Goal: Task Accomplishment & Management: Manage account settings

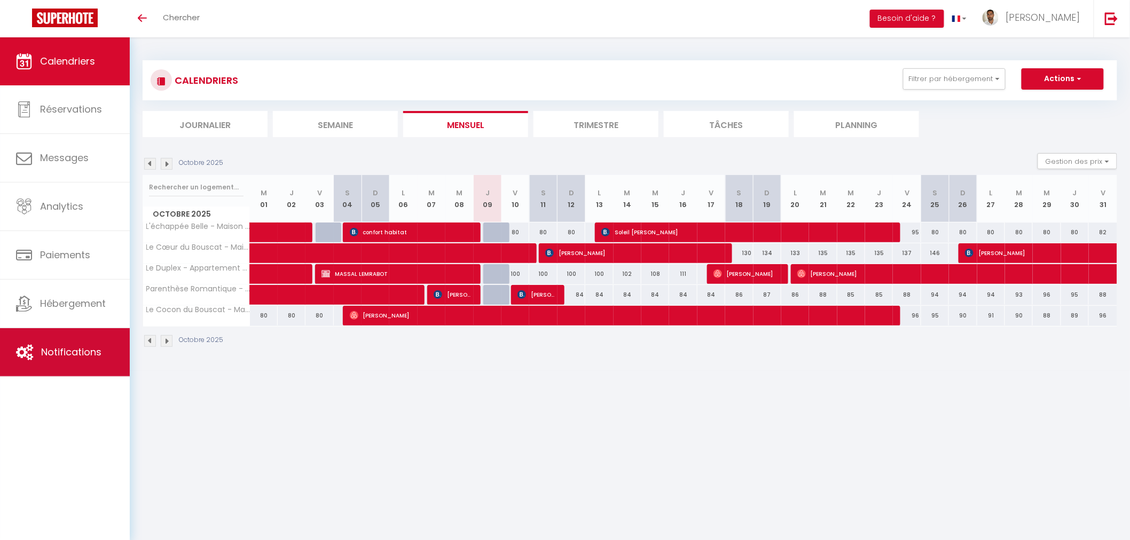
click at [70, 357] on span "Notifications" at bounding box center [71, 351] width 60 height 13
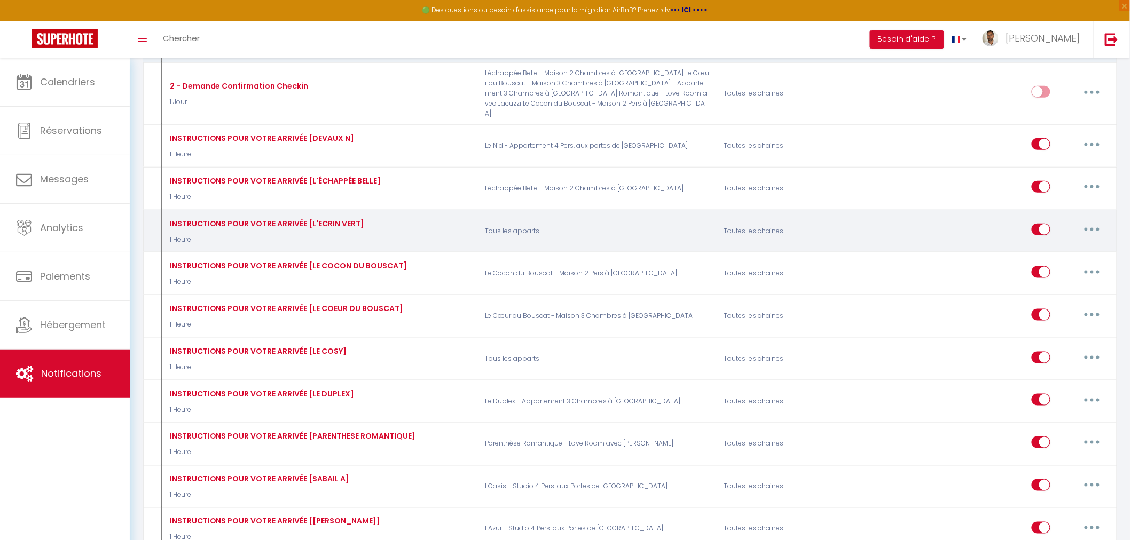
scroll to position [415, 0]
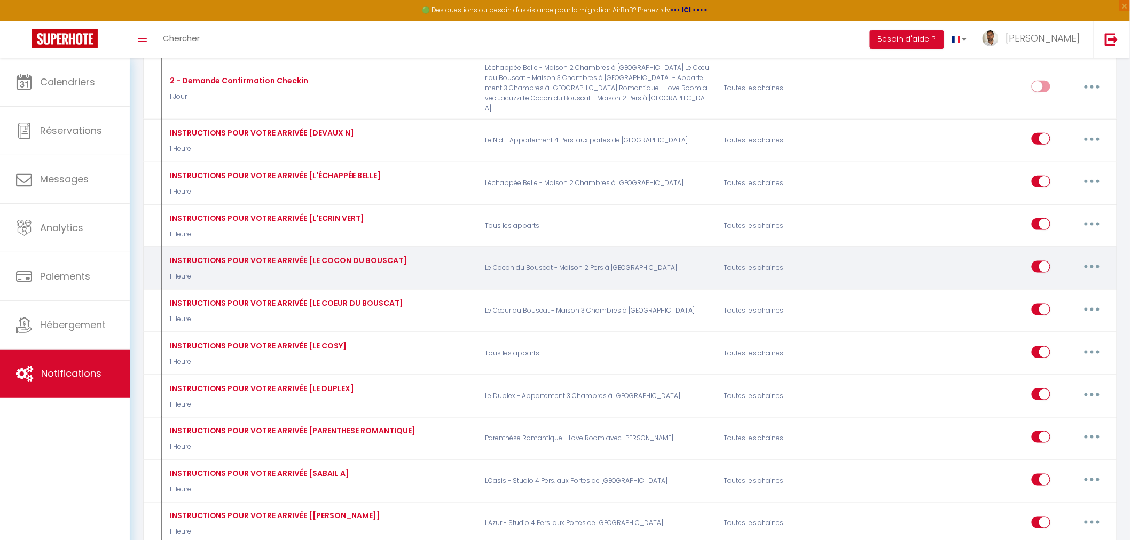
click at [1090, 258] on button "button" at bounding box center [1092, 266] width 30 height 17
click at [1038, 282] on link "Editer" at bounding box center [1063, 291] width 79 height 18
type input "INSTRUCTIONS POUR VOTRE ARRIVÉE [LE COCON DU BOUSCAT]"
select select "1 Heure"
select select
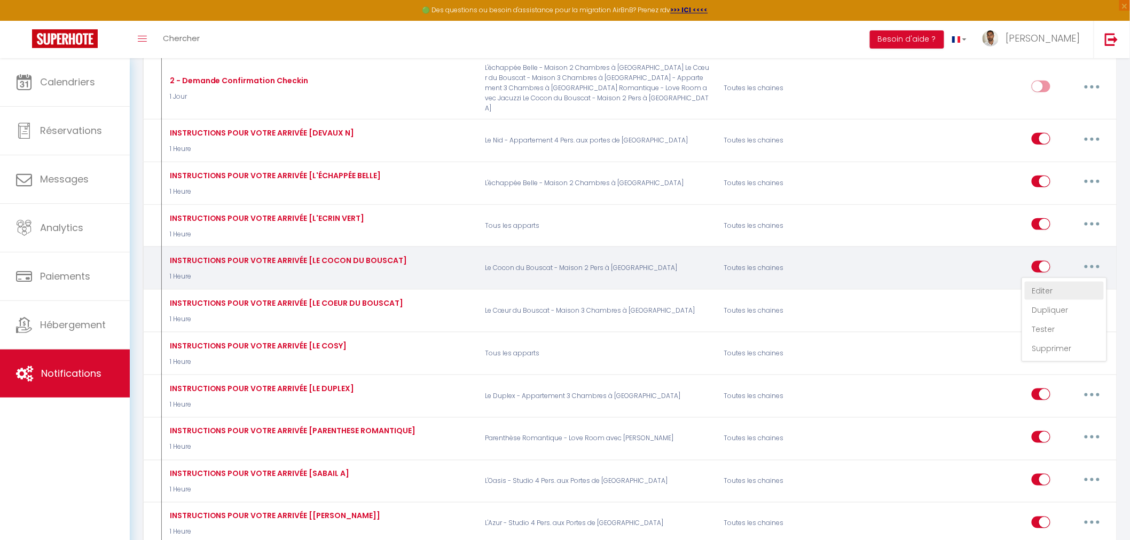
checkbox input "true"
checkbox input "false"
radio input "true"
type input "Préparer votre arrivée à [RENTAL:NAME]"
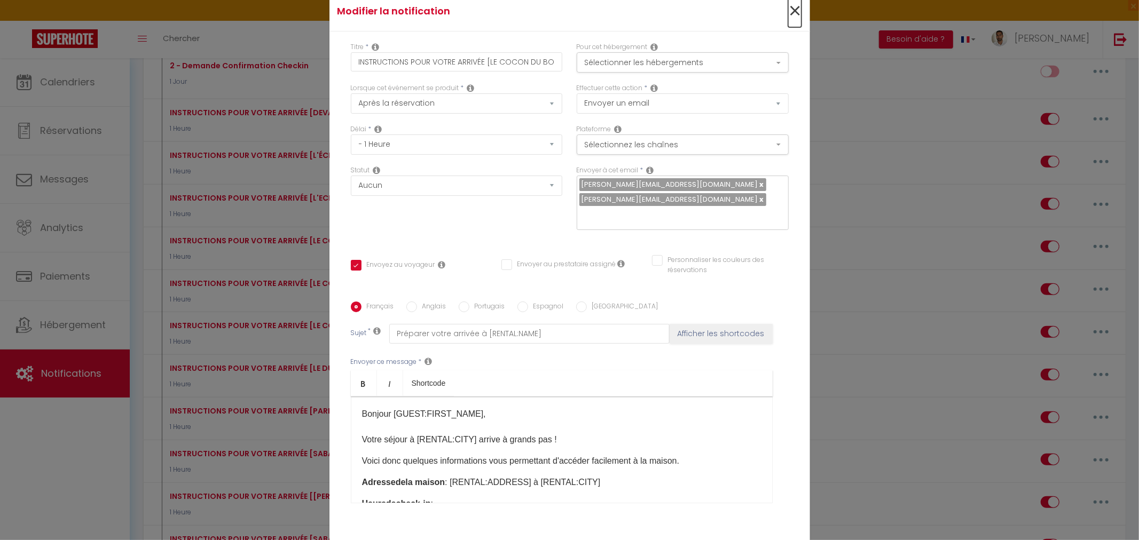
click at [791, 9] on span "×" at bounding box center [794, 11] width 13 height 32
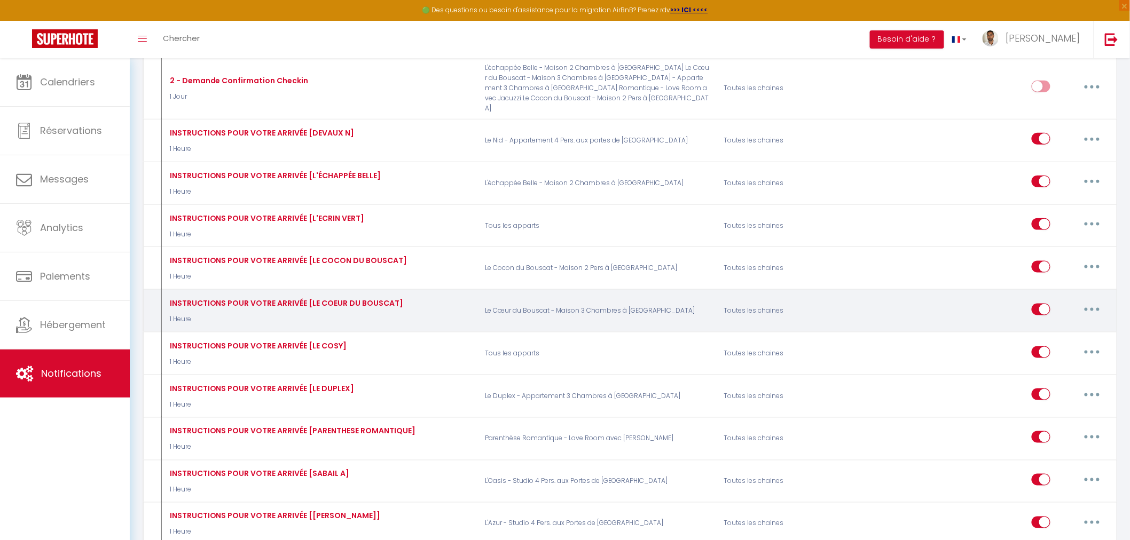
click at [1087, 301] on button "button" at bounding box center [1092, 309] width 30 height 17
click at [1053, 325] on link "Editer" at bounding box center [1063, 334] width 79 height 18
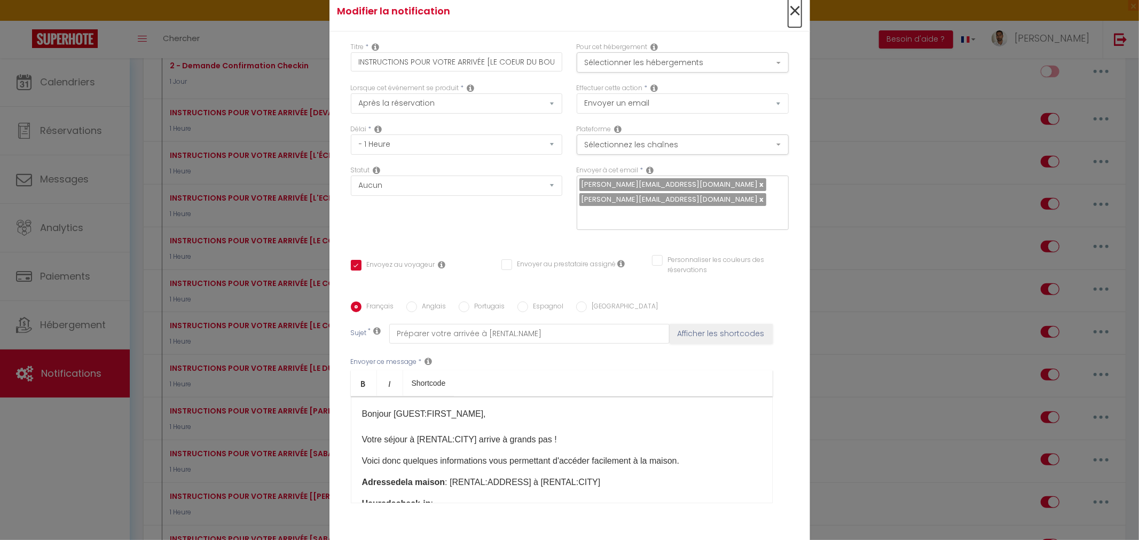
click at [794, 10] on span "×" at bounding box center [794, 11] width 13 height 32
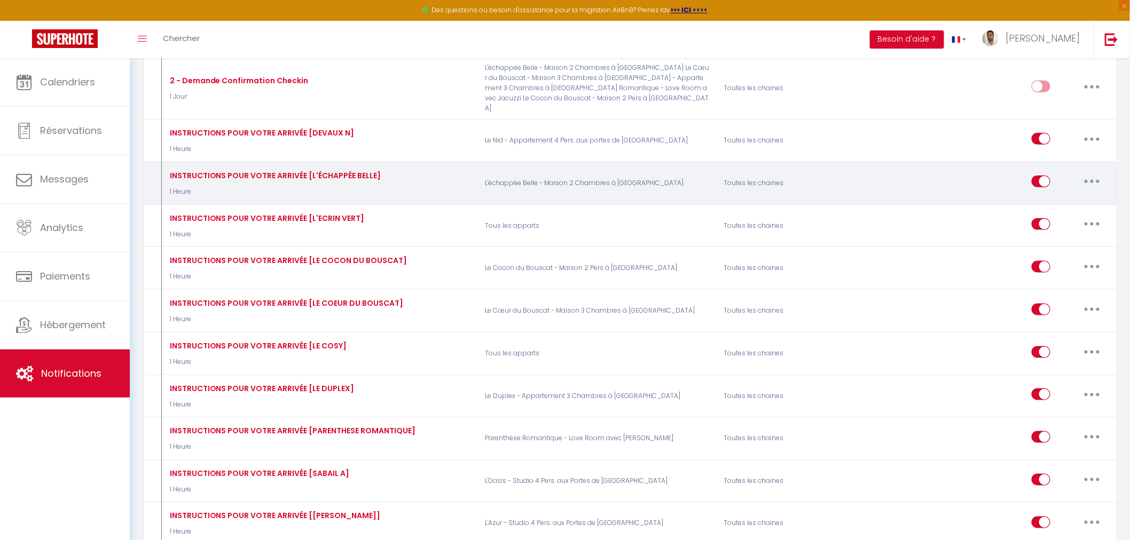
click at [1092, 180] on icon "button" at bounding box center [1091, 181] width 3 height 3
click at [1043, 197] on link "Editer" at bounding box center [1063, 206] width 79 height 18
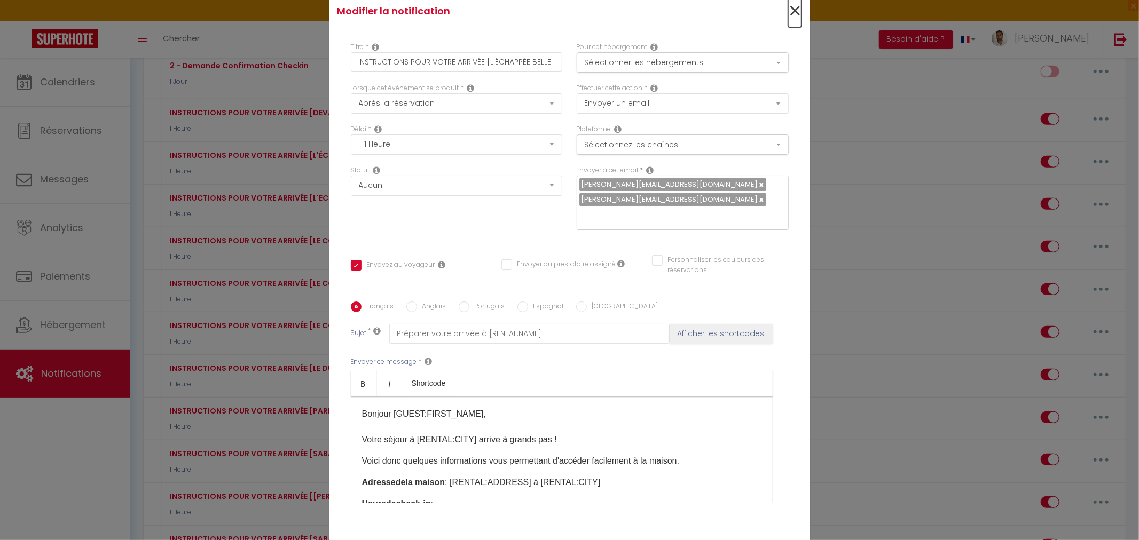
click at [790, 11] on span "×" at bounding box center [794, 11] width 13 height 32
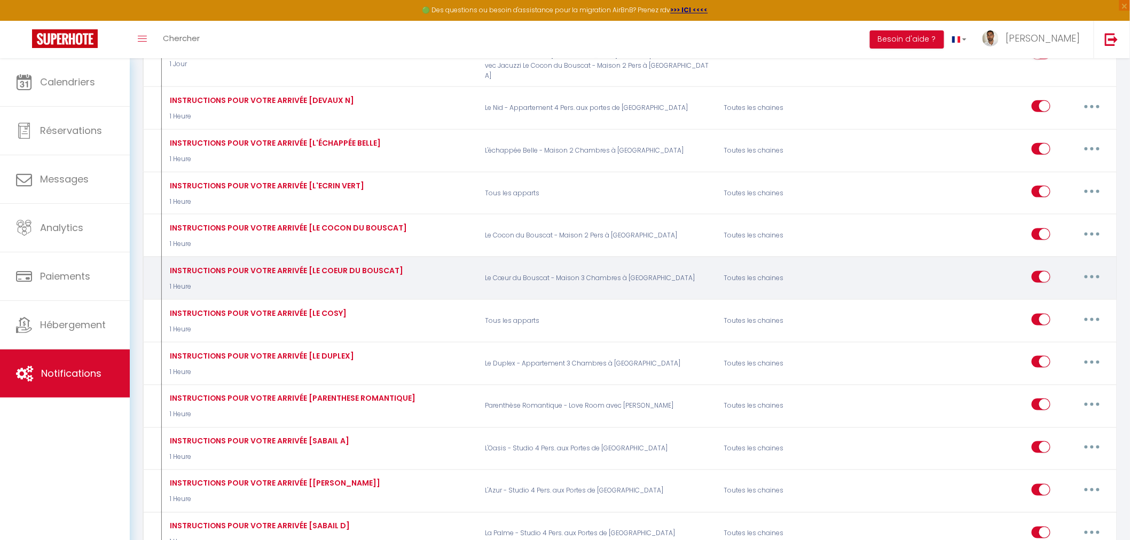
scroll to position [474, 0]
